Goal: Task Accomplishment & Management: Manage account settings

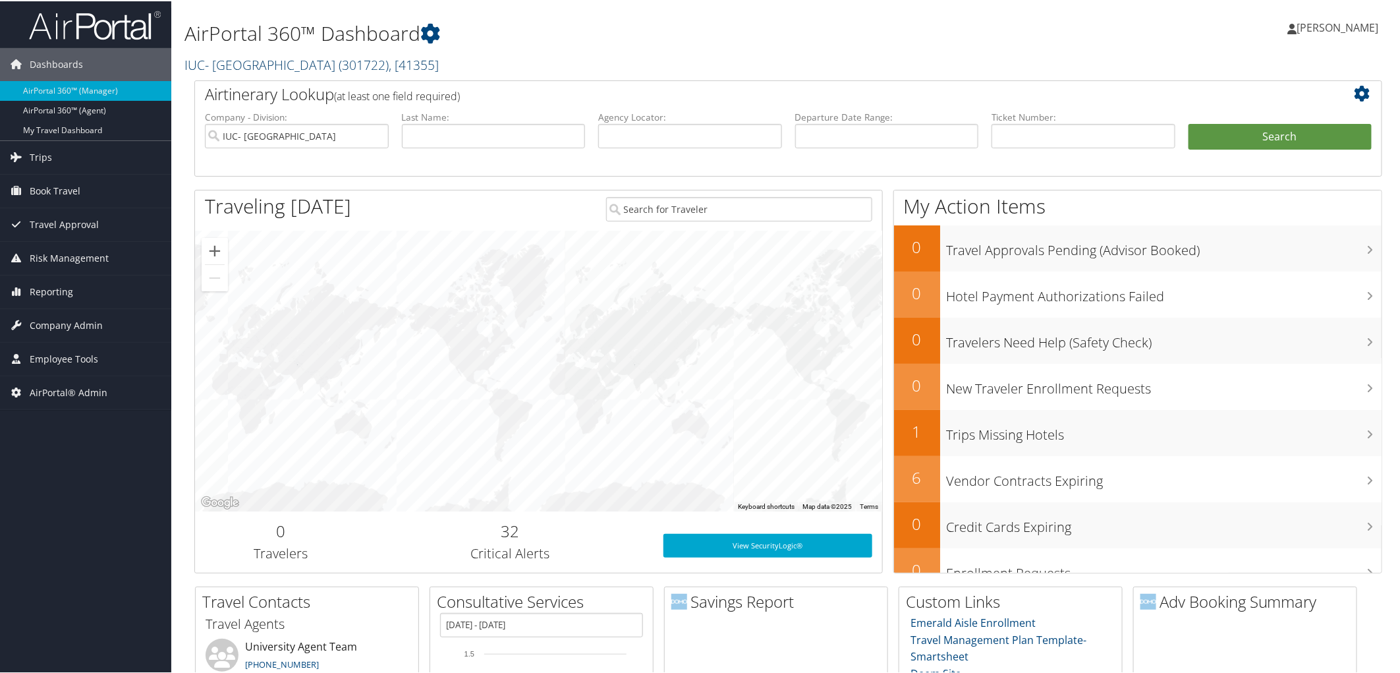
click at [292, 65] on link "IUC- University of Akron ( 301722 ) , [ 41355 ]" at bounding box center [311, 64] width 254 height 18
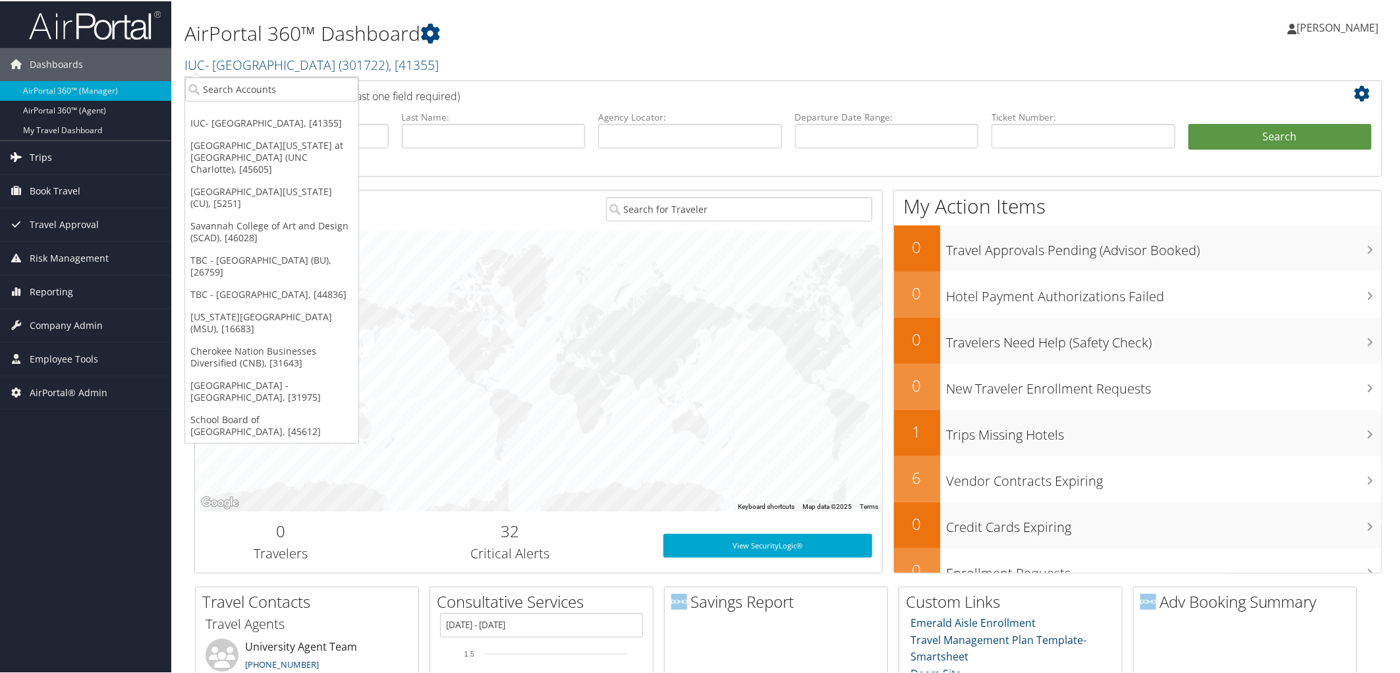
click at [43, 153] on span "Trips" at bounding box center [41, 156] width 22 height 33
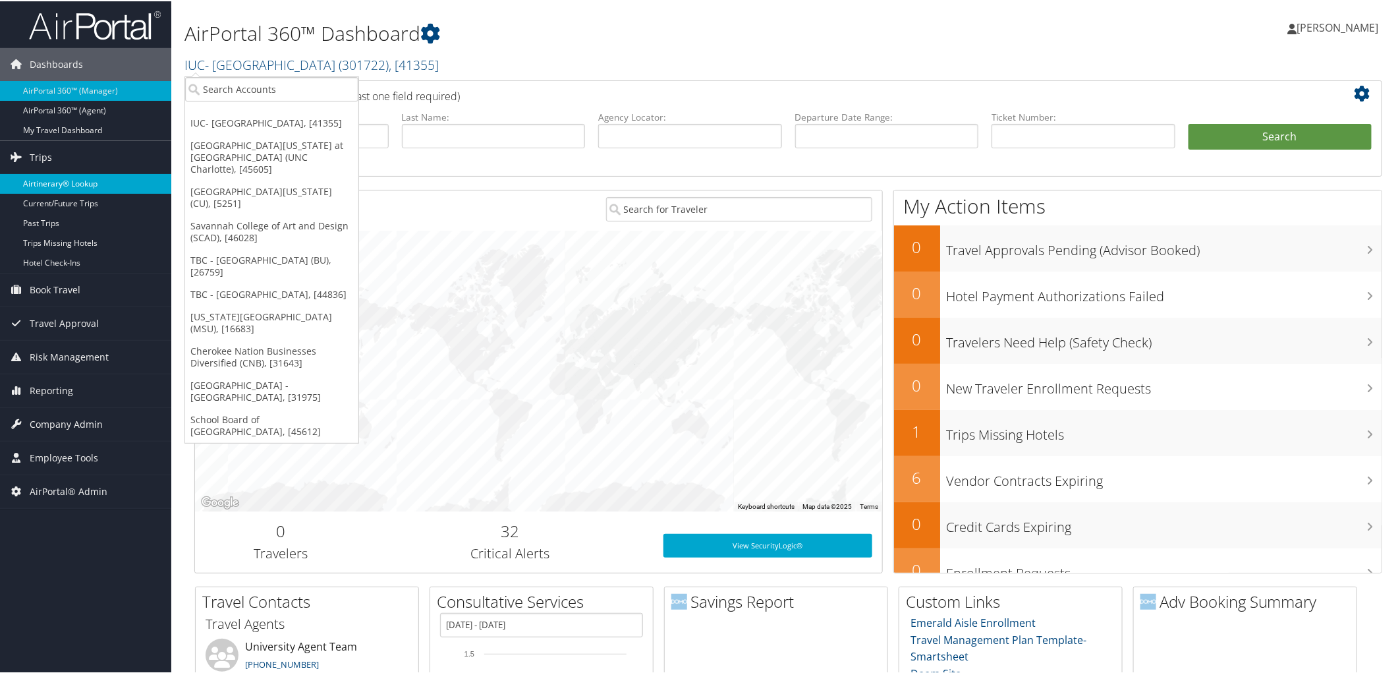
click at [61, 175] on link "Airtinerary® Lookup" at bounding box center [85, 183] width 171 height 20
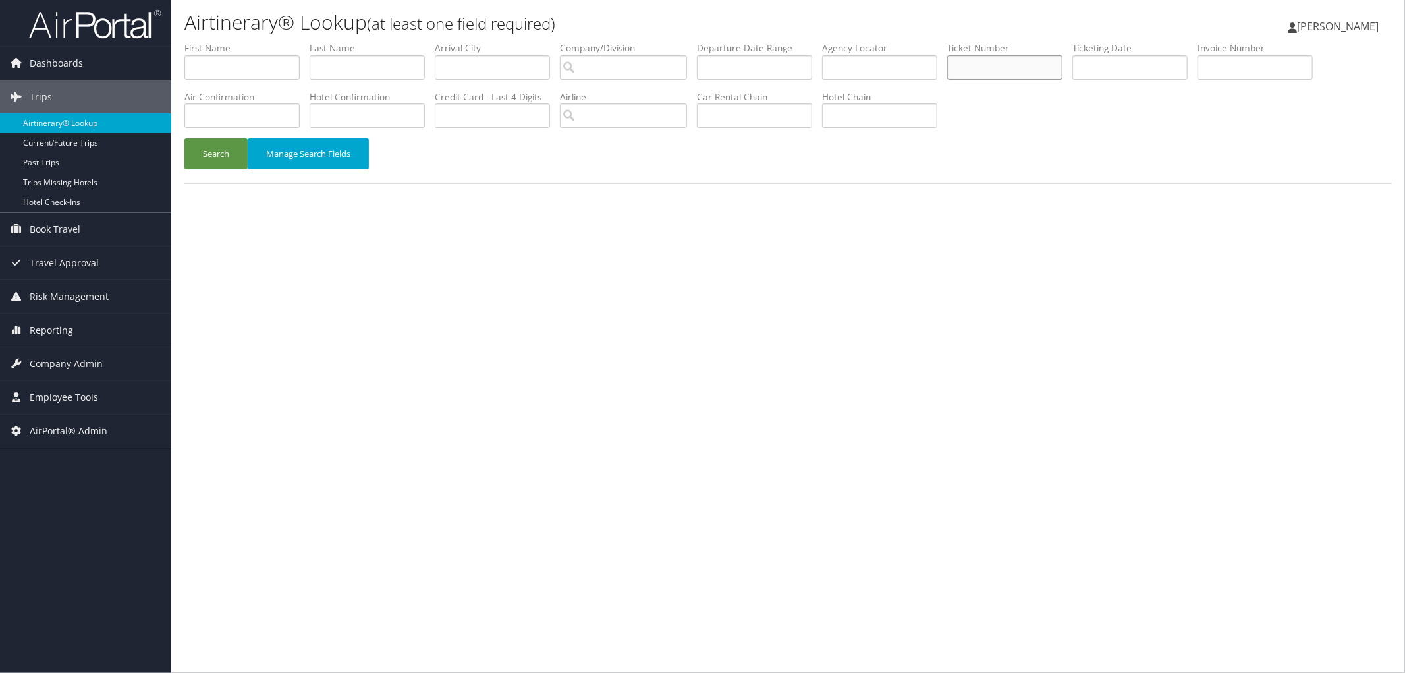
click at [1057, 71] on input "text" at bounding box center [1004, 67] width 115 height 24
click at [937, 74] on input "text" at bounding box center [879, 67] width 115 height 24
paste input "D0J786"
type input "D0J786"
click at [215, 150] on button "Search" at bounding box center [215, 153] width 63 height 31
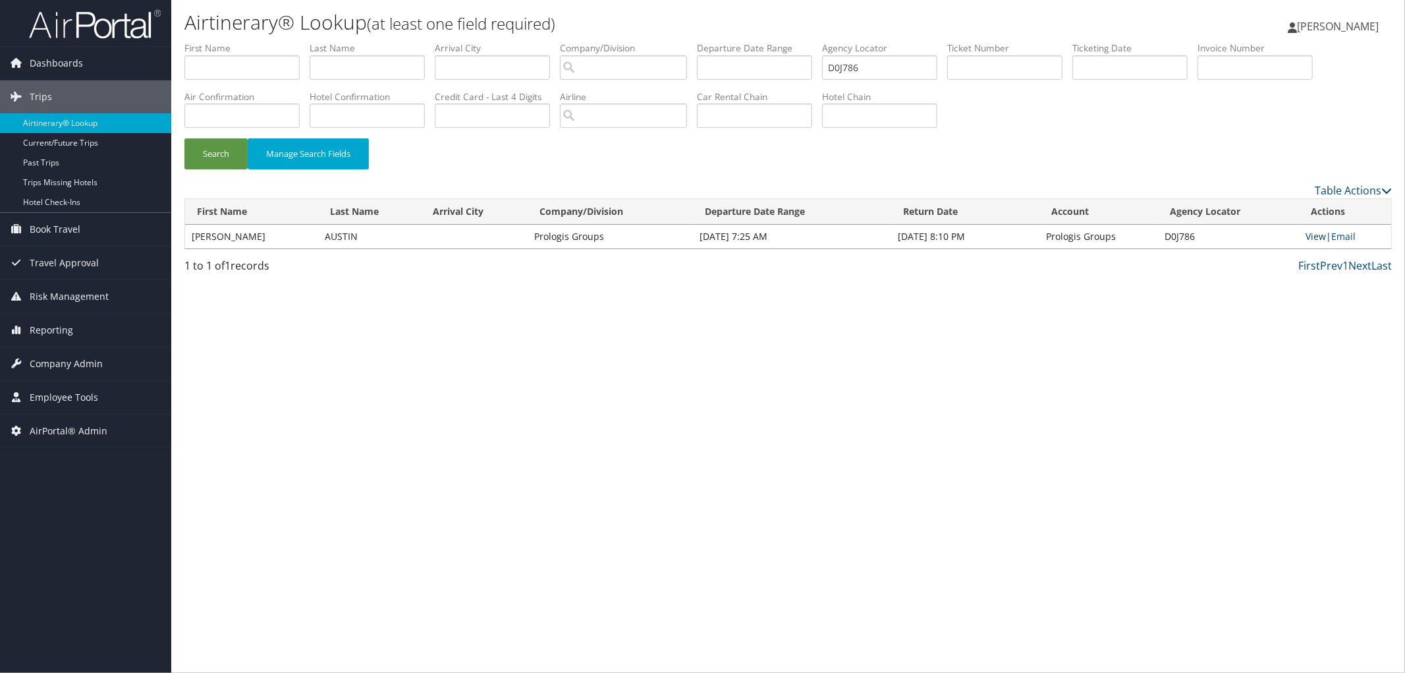
click at [1313, 235] on link "View" at bounding box center [1316, 236] width 20 height 13
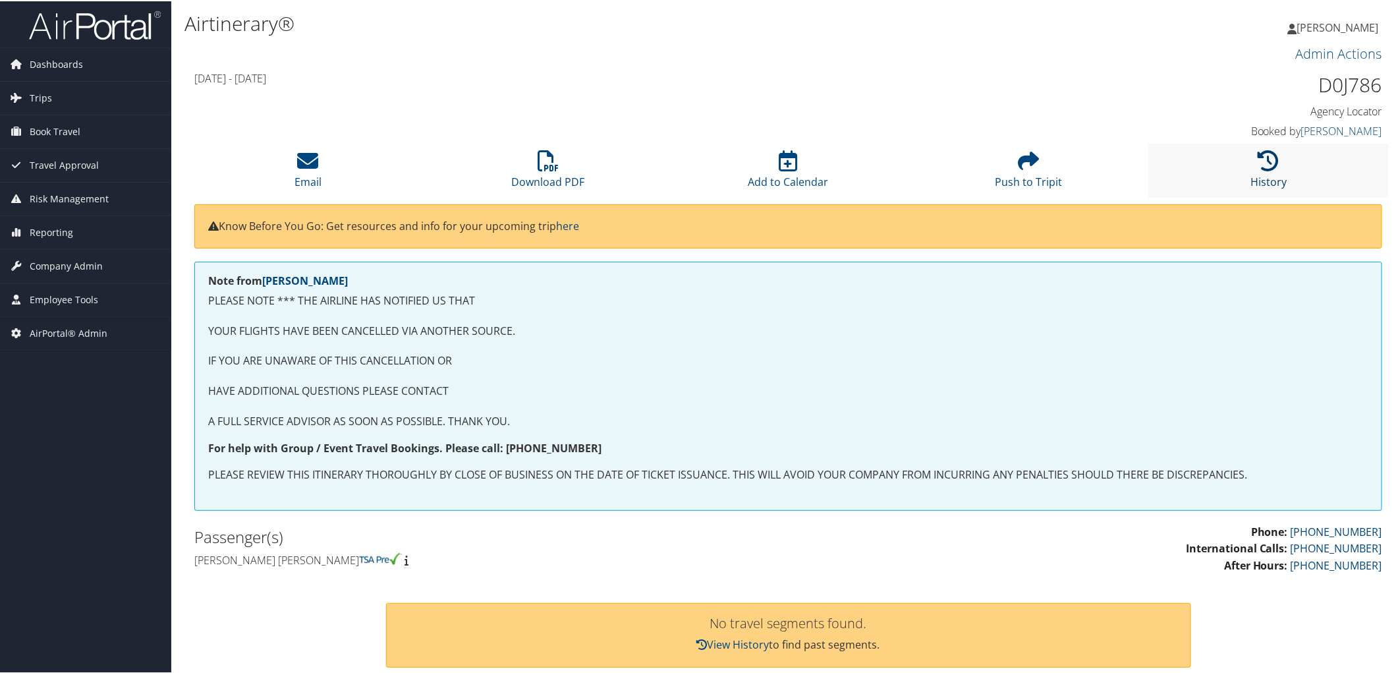
click at [1261, 159] on icon at bounding box center [1268, 159] width 21 height 21
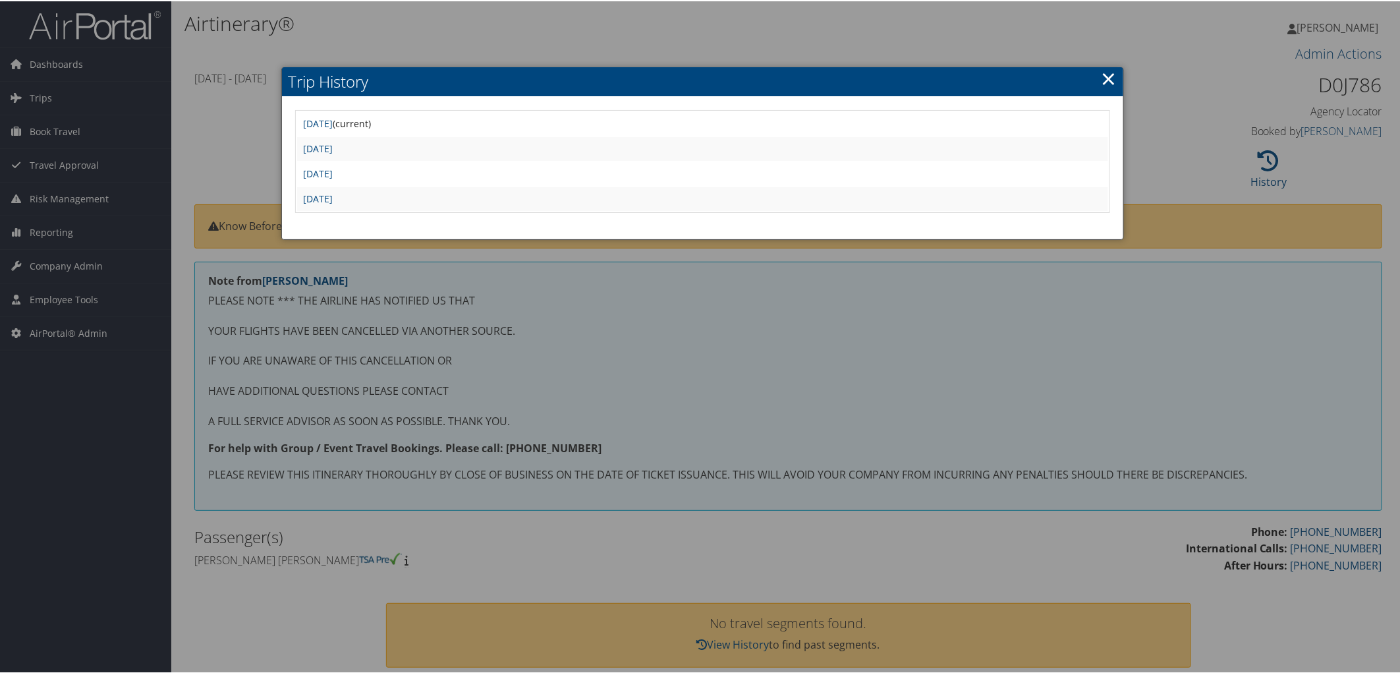
click at [613, 335] on div at bounding box center [702, 336] width 1405 height 673
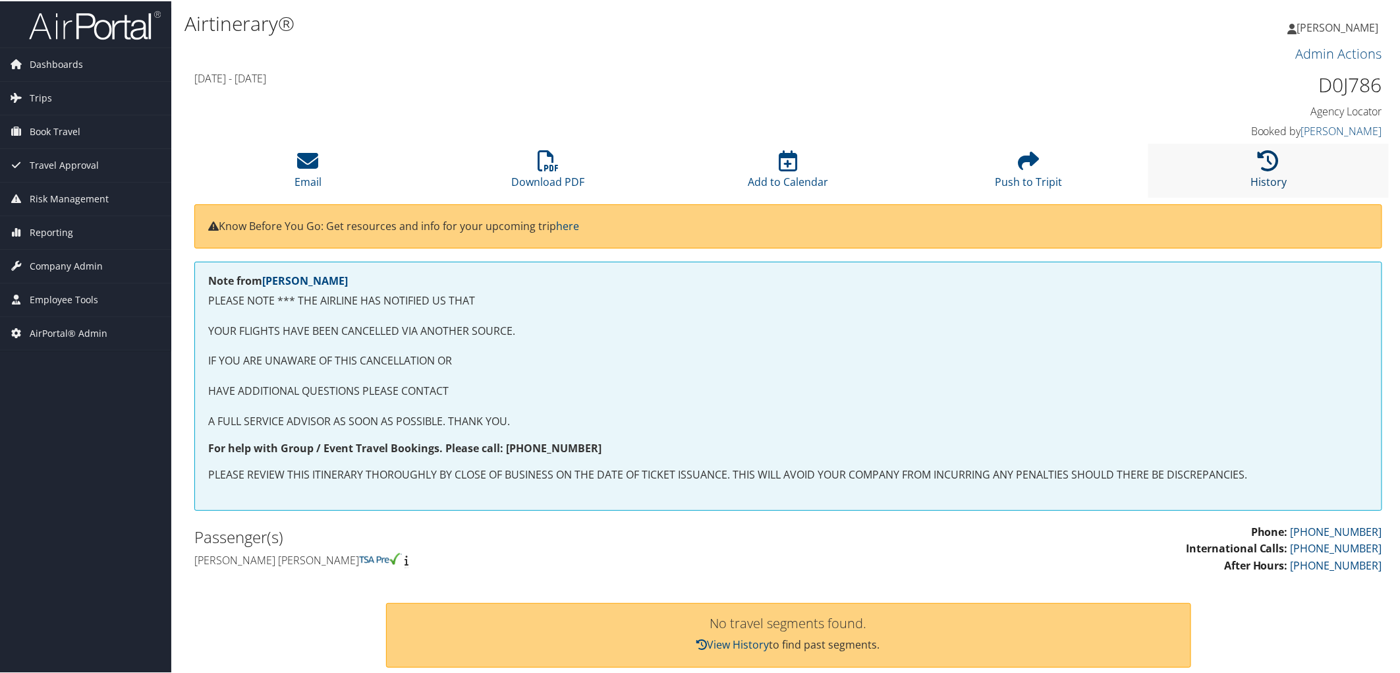
click at [1266, 155] on icon at bounding box center [1268, 159] width 21 height 21
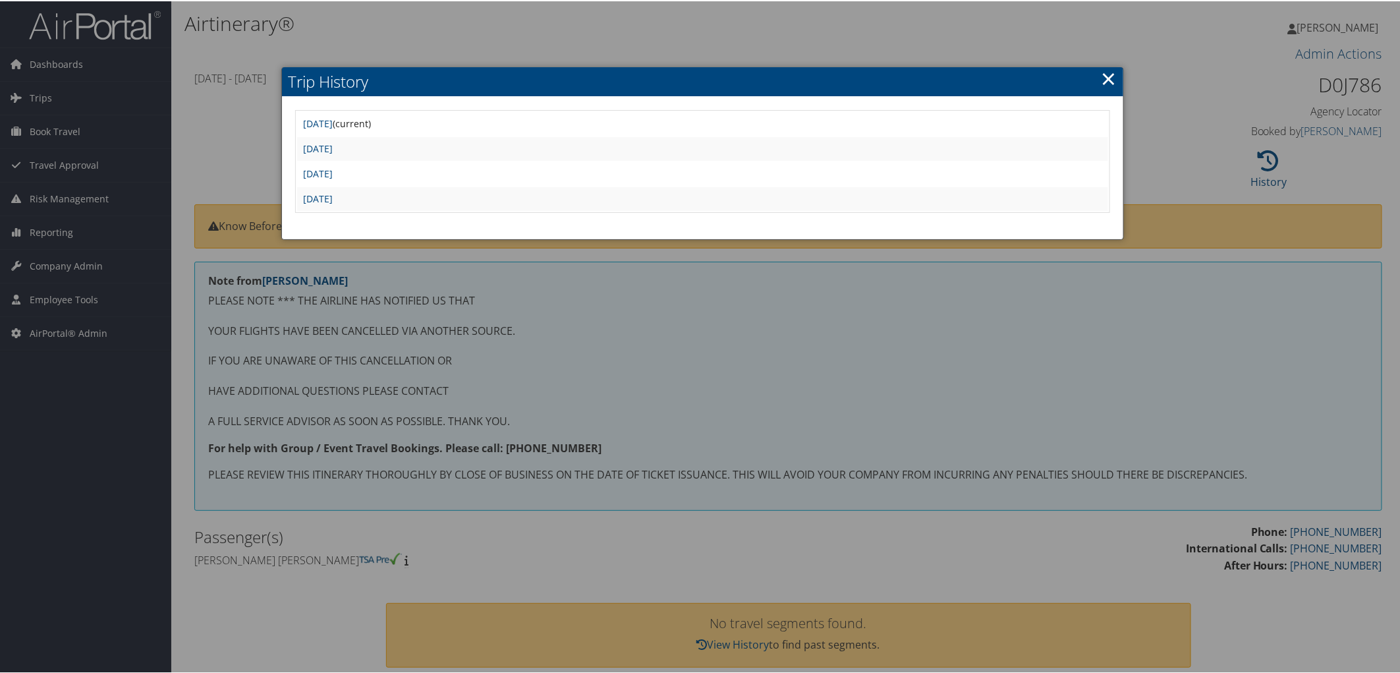
click at [343, 186] on td "Tue Aug 5 12:22:14 MDT 2025" at bounding box center [702, 198] width 811 height 24
click at [333, 192] on link "Tue Aug 5 12:22:14 MDT 2025" at bounding box center [319, 197] width 30 height 13
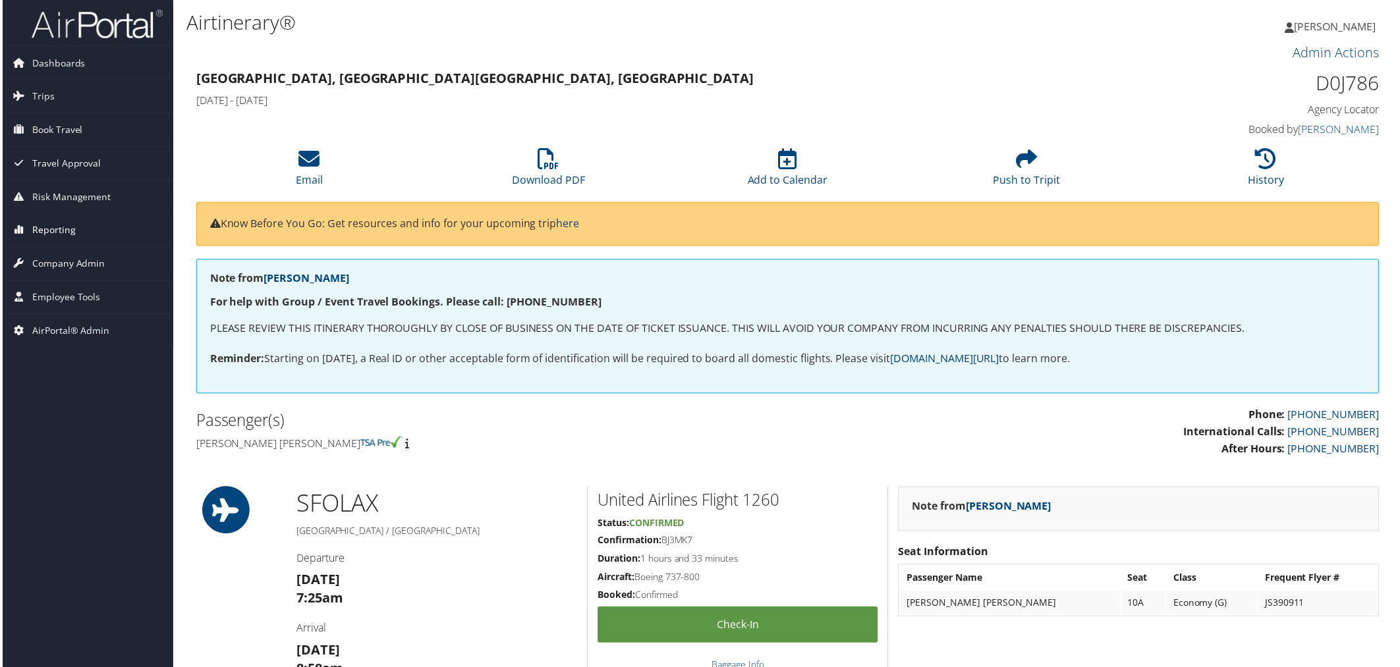
click at [75, 232] on link "Reporting" at bounding box center [85, 231] width 171 height 33
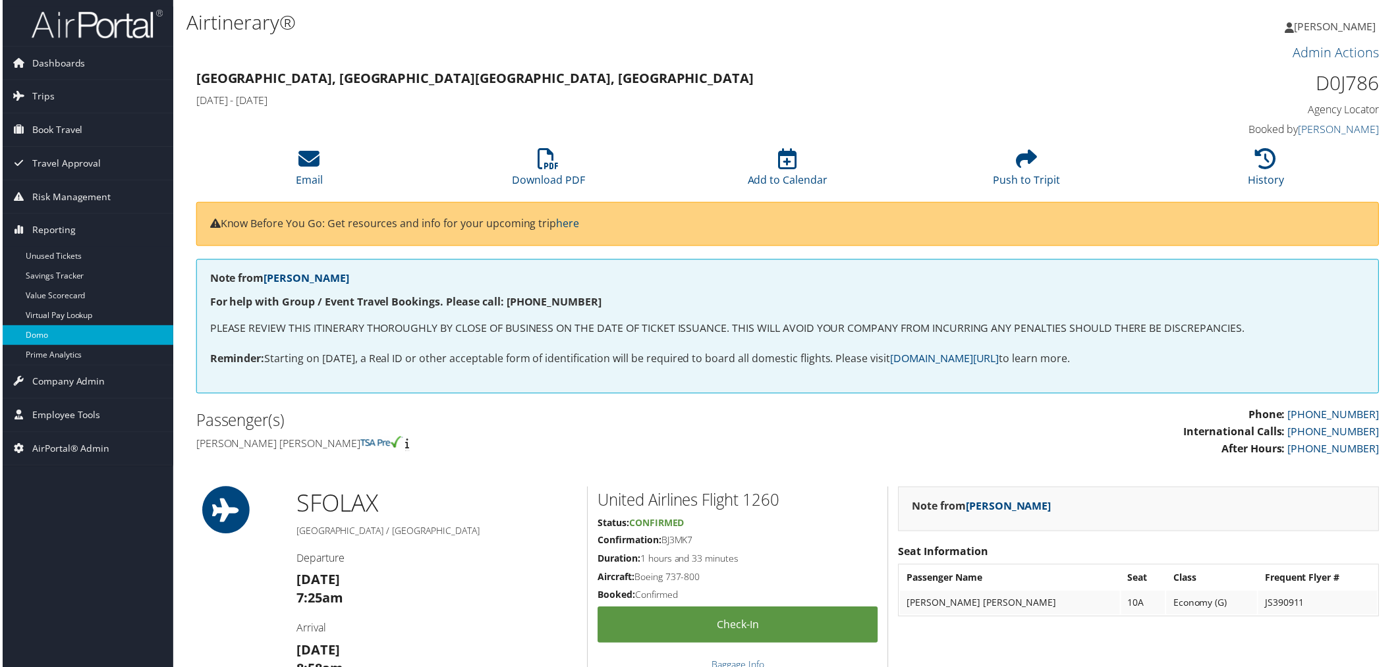
click at [80, 344] on link "Domo" at bounding box center [85, 337] width 171 height 20
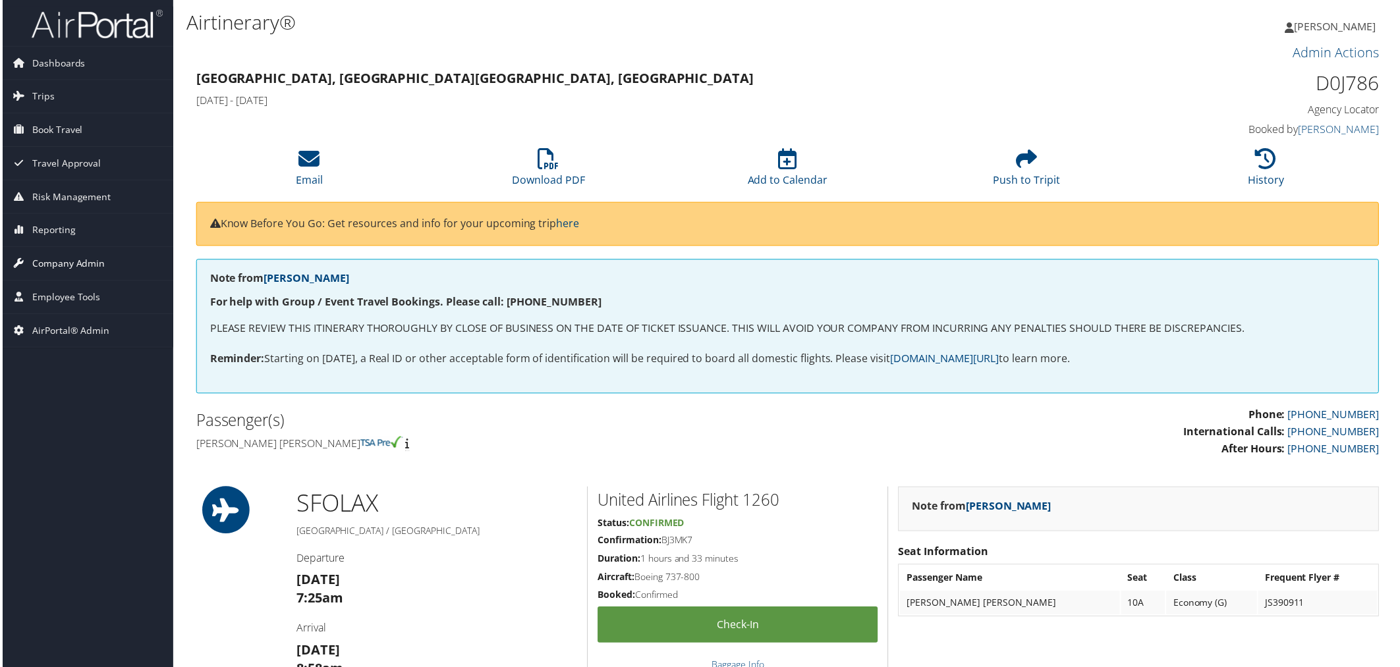
click at [76, 264] on span "Company Admin" at bounding box center [66, 264] width 73 height 33
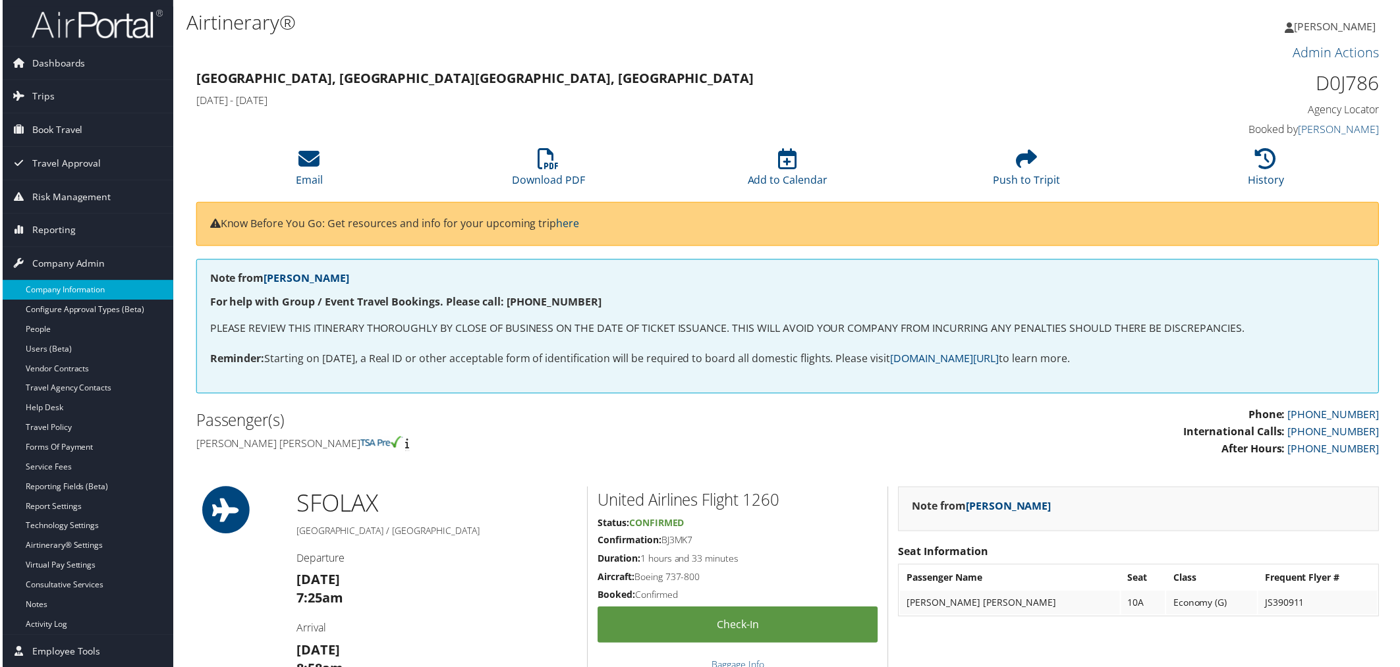
click at [81, 294] on link "Company Information" at bounding box center [85, 291] width 171 height 20
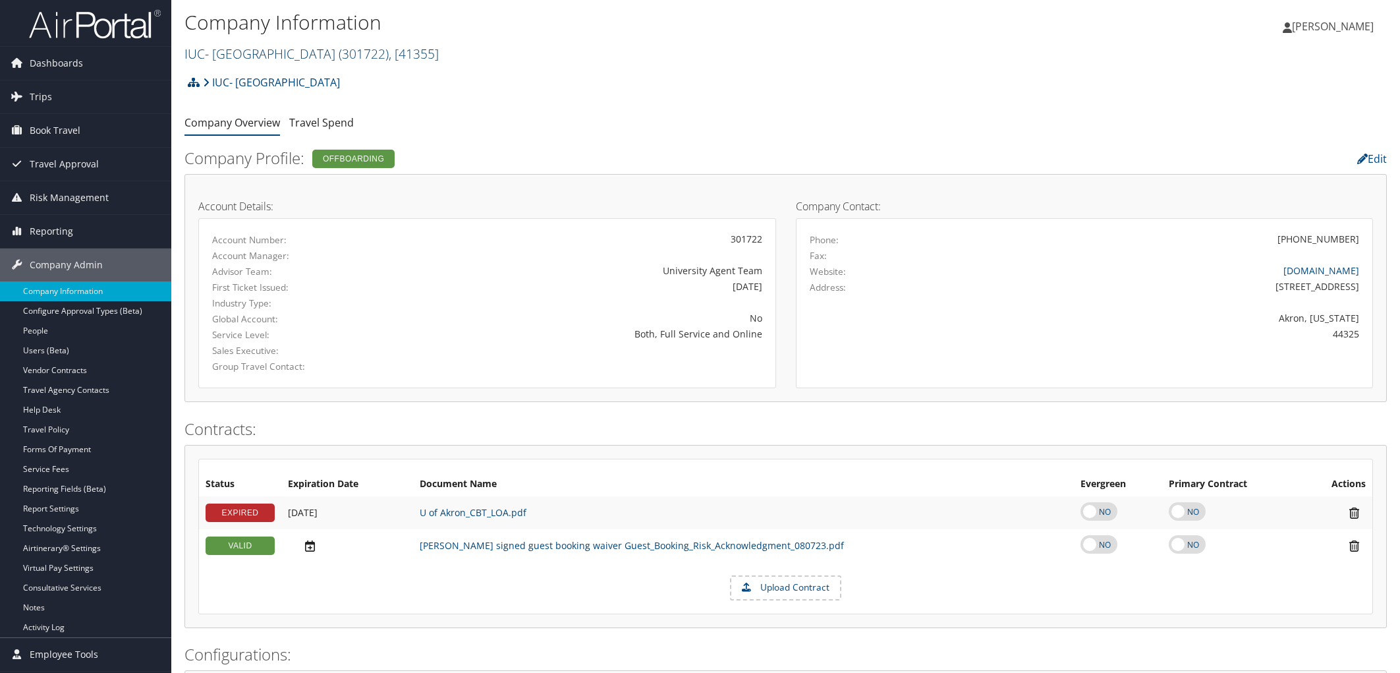
drag, startPoint x: 0, startPoint y: 0, endPoint x: 266, endPoint y: 53, distance: 271.3
click at [266, 53] on link "IUC- [GEOGRAPHIC_DATA] ( 301722 ) , [ 41355 ]" at bounding box center [311, 54] width 254 height 18
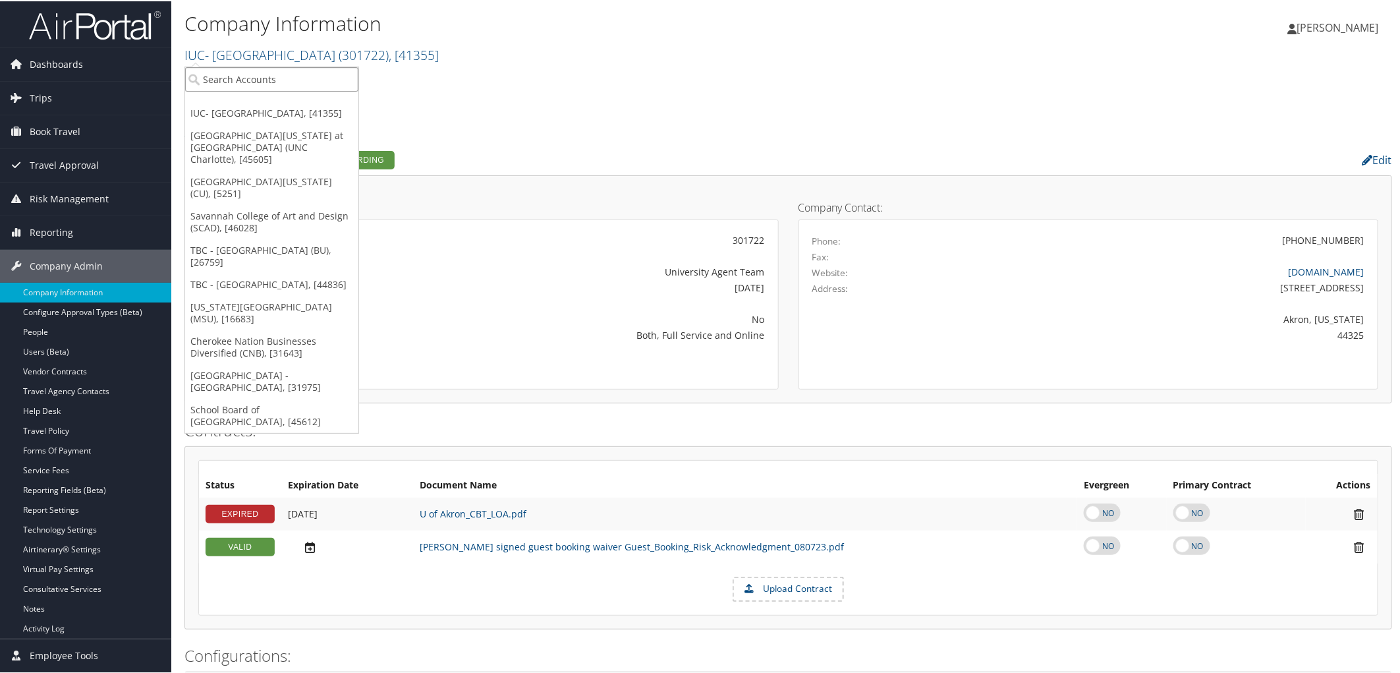
click at [265, 71] on input "search" at bounding box center [271, 78] width 173 height 24
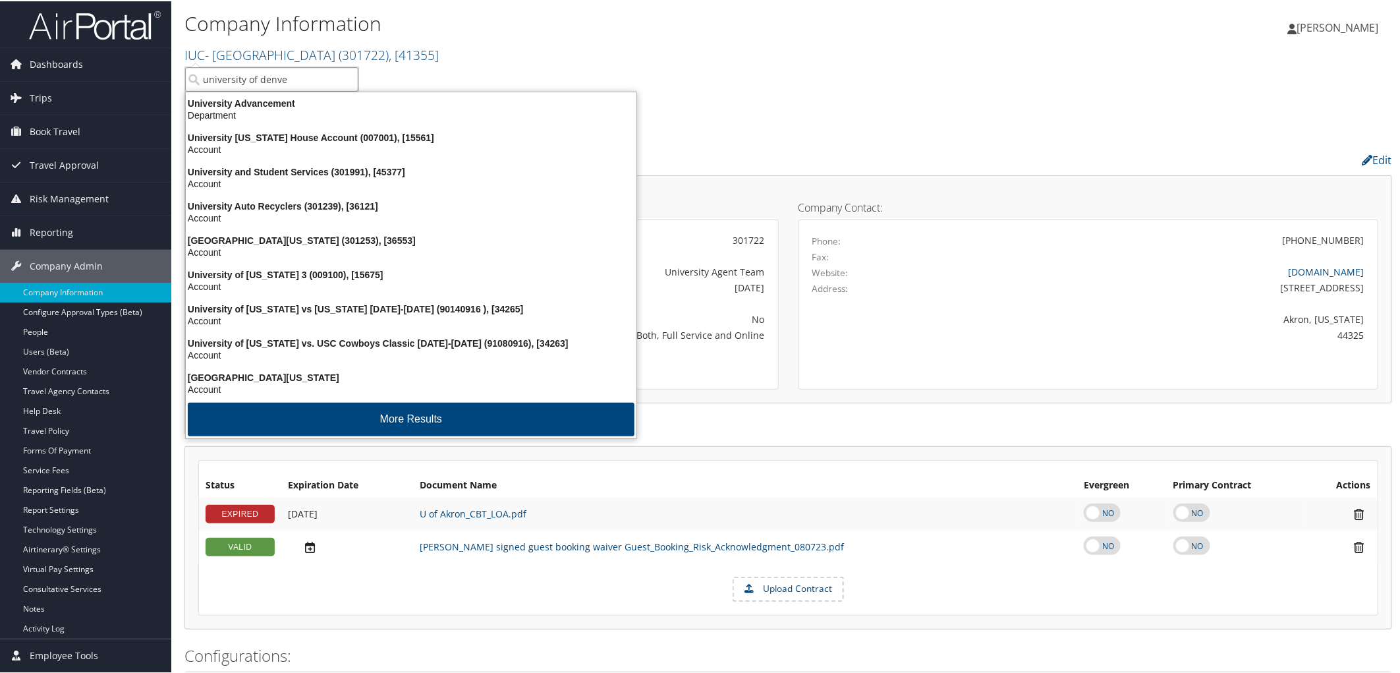
type input "[GEOGRAPHIC_DATA]"
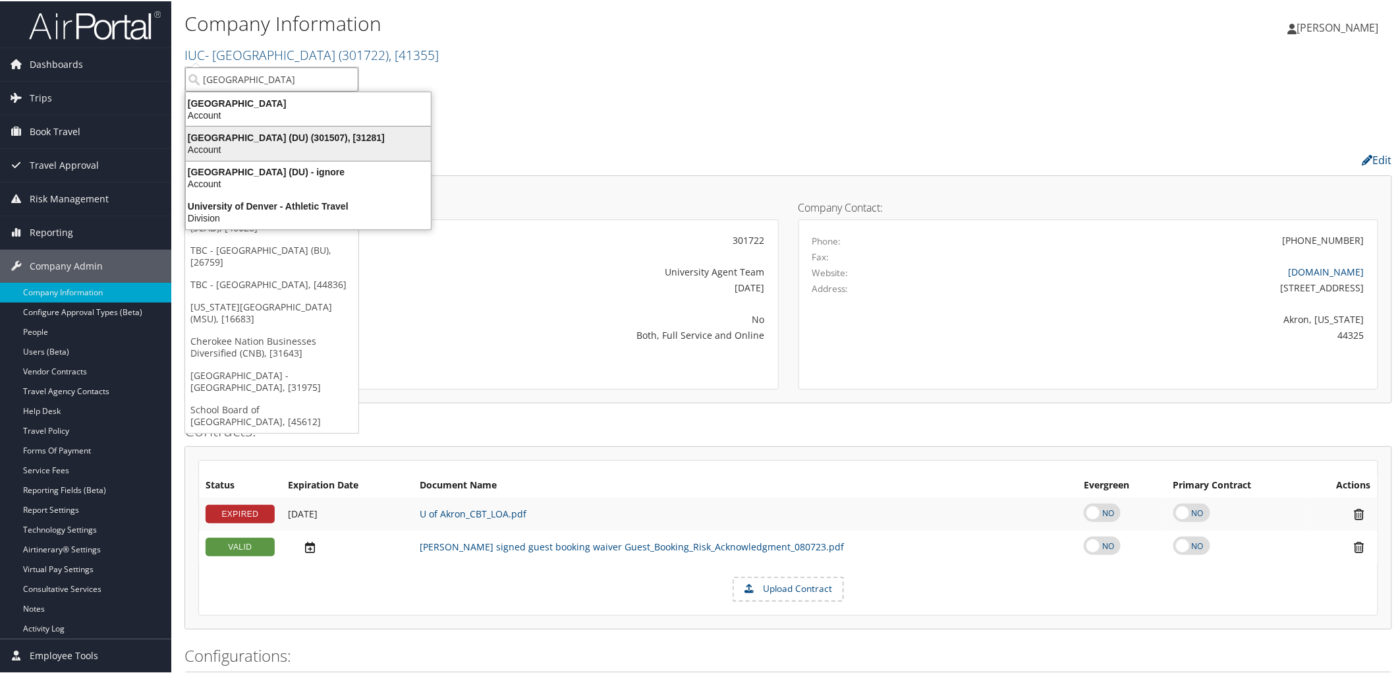
click at [283, 135] on div "[GEOGRAPHIC_DATA] (DU) (301507), [31281]" at bounding box center [308, 136] width 261 height 12
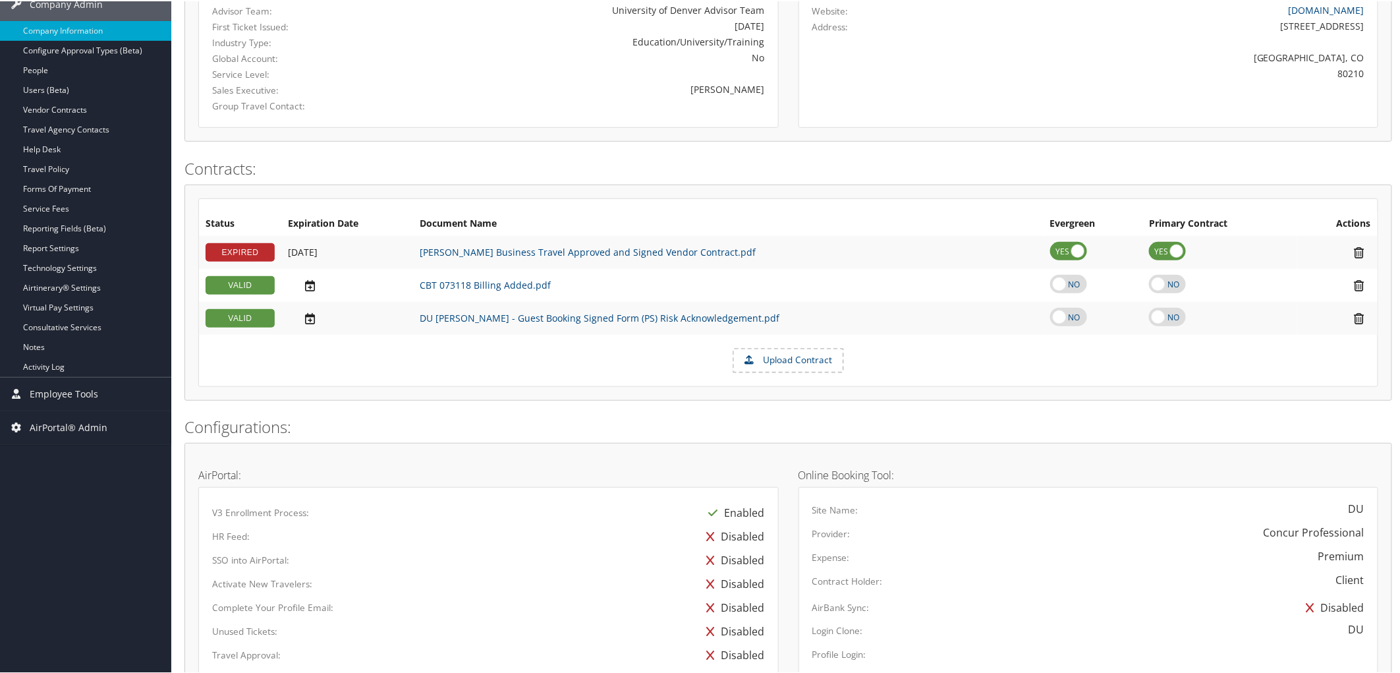
scroll to position [219, 0]
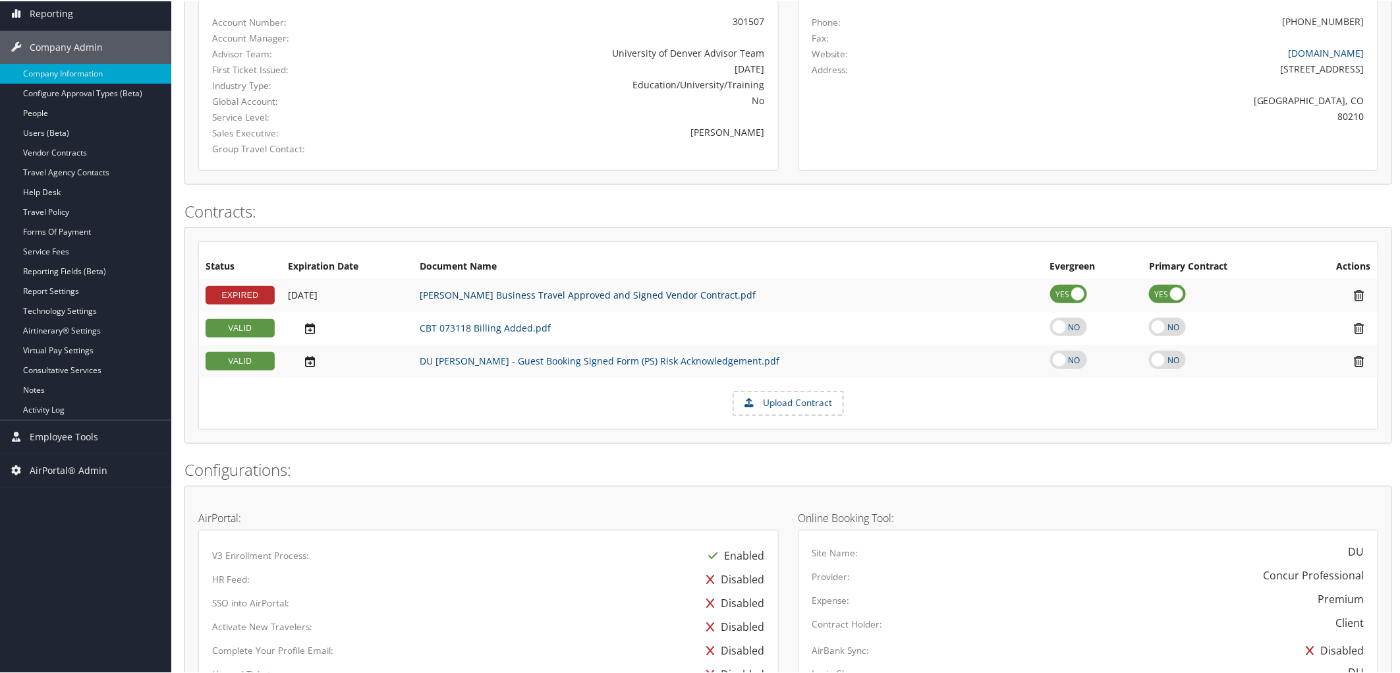
click at [558, 298] on link "[PERSON_NAME] Business Travel Approved and Signed Vendor Contract.pdf" at bounding box center [588, 293] width 336 height 13
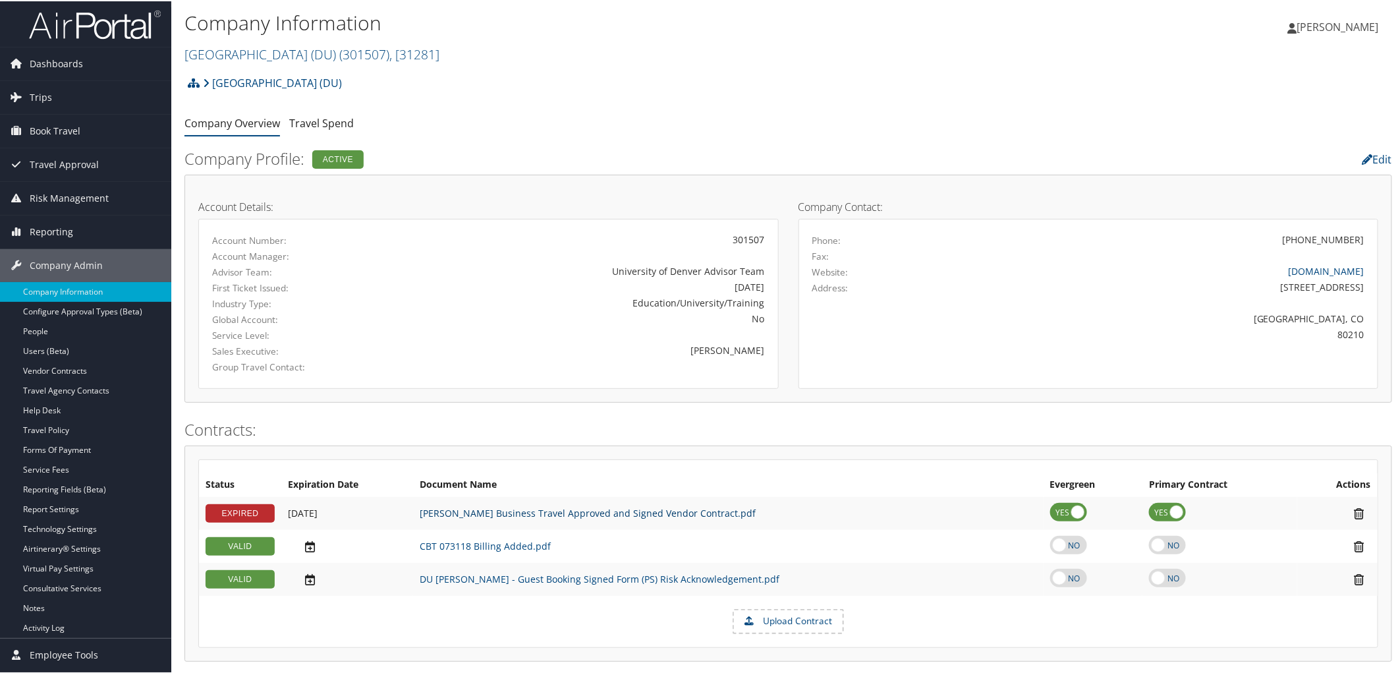
scroll to position [0, 0]
